Goal: Find specific page/section: Find specific page/section

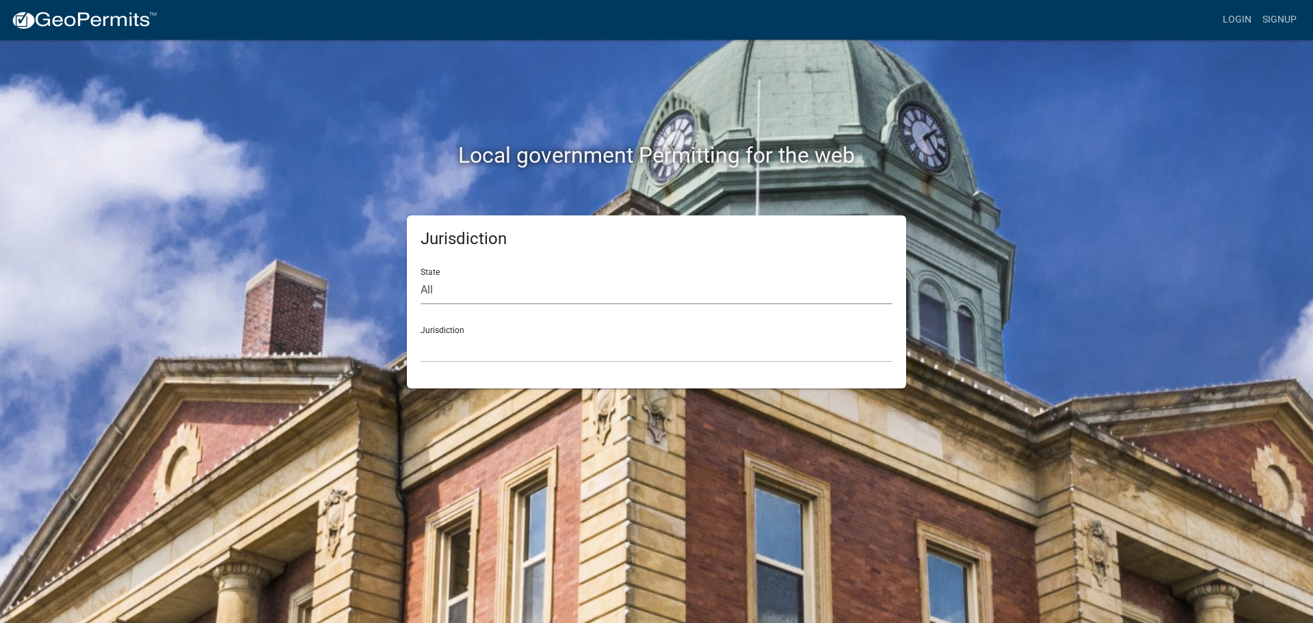
click at [454, 294] on select "All [US_STATE] [US_STATE] [US_STATE] [US_STATE] [US_STATE] [US_STATE] [US_STATE…" at bounding box center [656, 290] width 472 height 28
select select "[US_STATE]"
click at [420, 276] on select "All [US_STATE] [US_STATE] [US_STATE] [US_STATE] [US_STATE] [US_STATE] [US_STATE…" at bounding box center [656, 290] width 472 height 28
click at [451, 352] on select "[GEOGRAPHIC_DATA], [US_STATE] [GEOGRAPHIC_DATA], [US_STATE] [GEOGRAPHIC_DATA], …" at bounding box center [656, 348] width 472 height 28
click at [491, 379] on div "Jurisdiction State All [US_STATE] [US_STATE] [US_STATE] [US_STATE] [US_STATE] […" at bounding box center [656, 301] width 499 height 173
